Goal: Navigation & Orientation: Find specific page/section

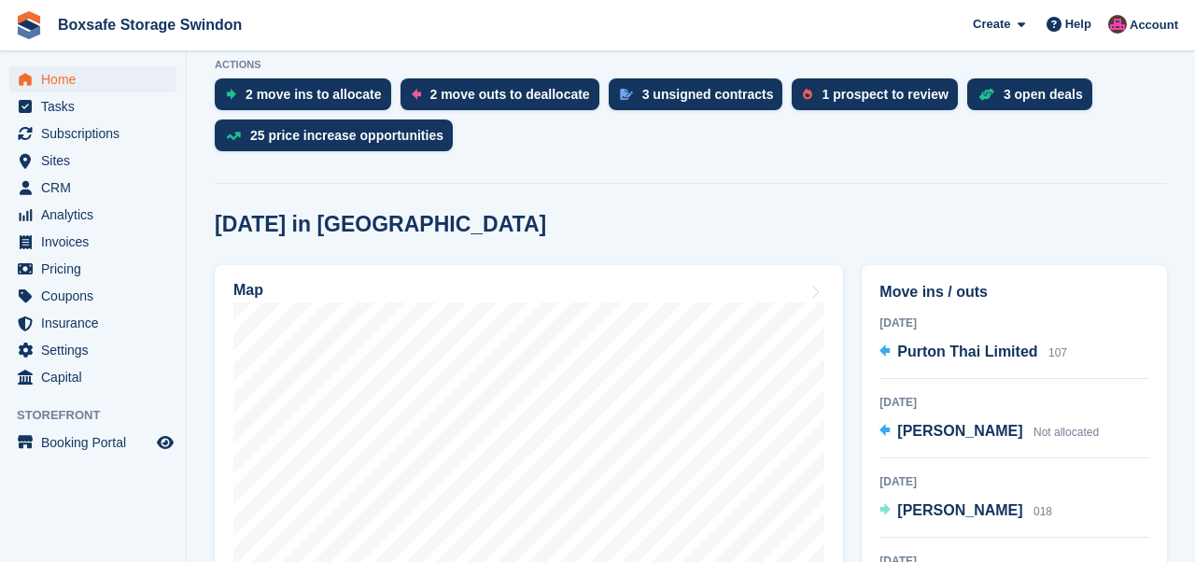
scroll to position [414, 0]
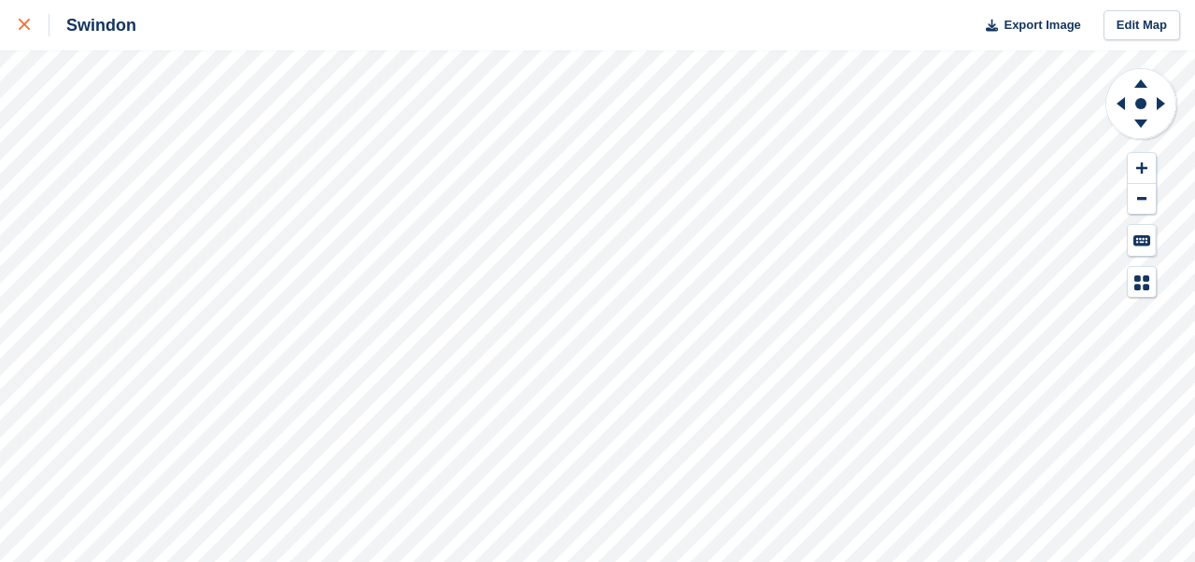
click at [26, 34] on div at bounding box center [34, 25] width 31 height 22
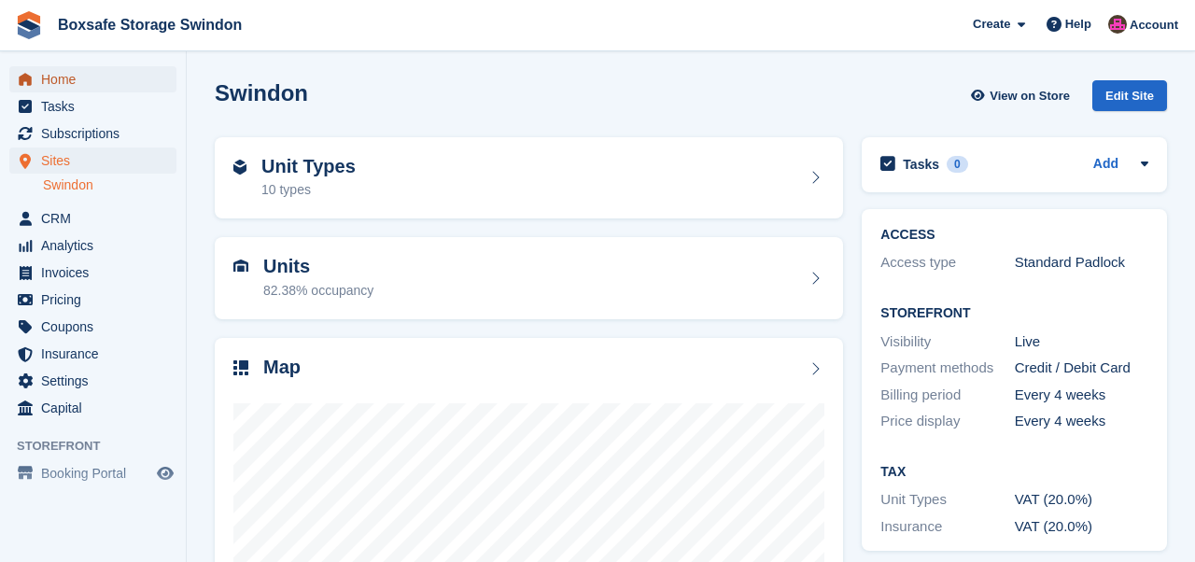
click at [63, 77] on span "Home" at bounding box center [97, 79] width 112 height 26
